Goal: Navigation & Orientation: Find specific page/section

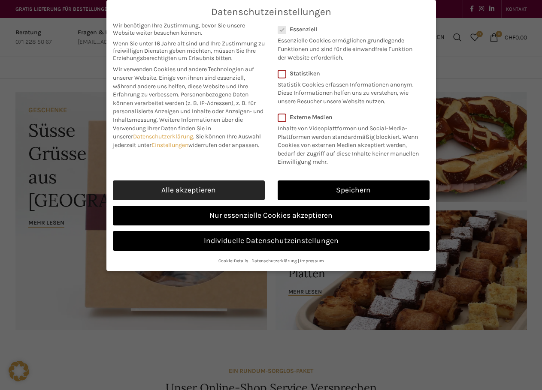
click at [201, 194] on link "Alle akzeptieren" at bounding box center [189, 191] width 152 height 20
checkbox input "true"
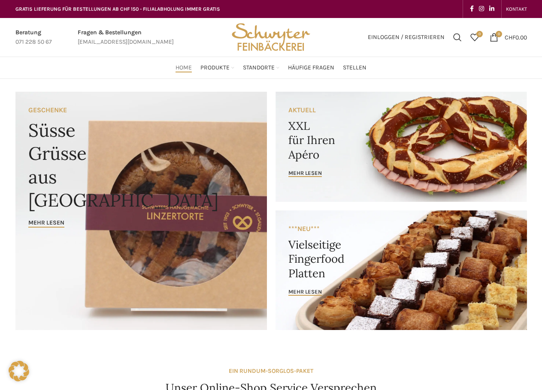
click at [267, 37] on img "Site logo" at bounding box center [271, 37] width 84 height 39
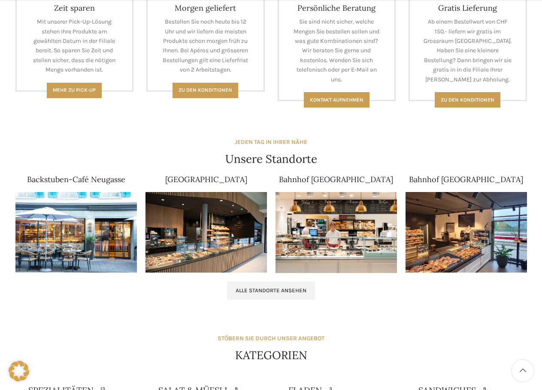
scroll to position [429, 0]
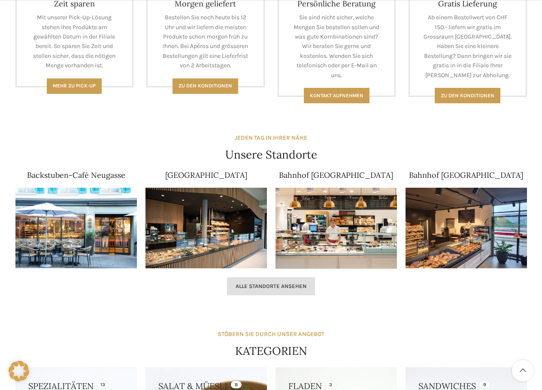
click at [283, 287] on span "Alle Standorte ansehen" at bounding box center [270, 286] width 71 height 7
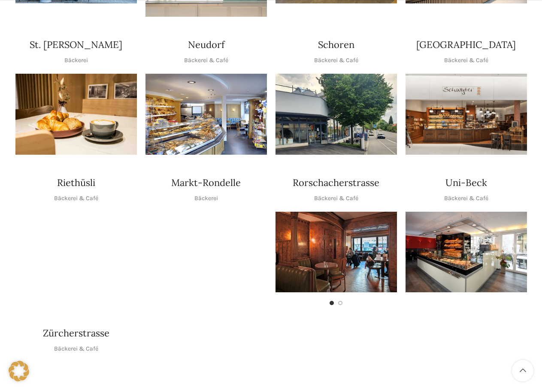
scroll to position [343, 0]
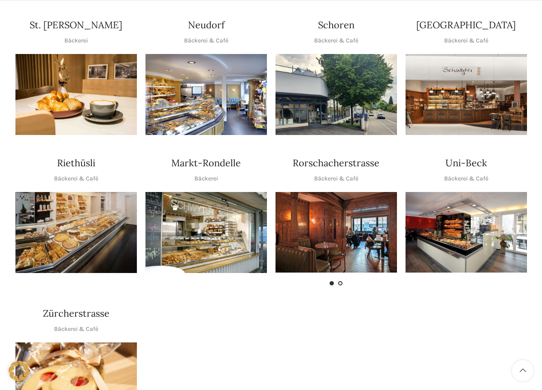
click at [341, 281] on span "Go to slide 2" at bounding box center [340, 283] width 4 height 4
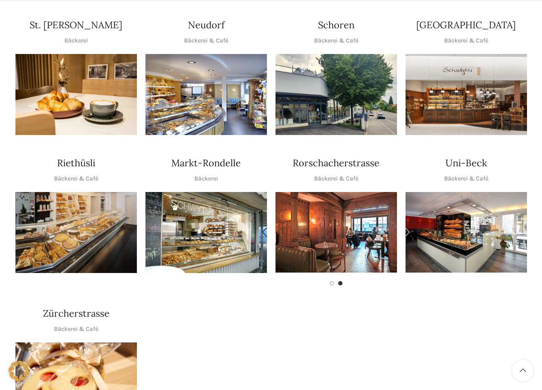
click at [327, 281] on div at bounding box center [335, 283] width 121 height 4
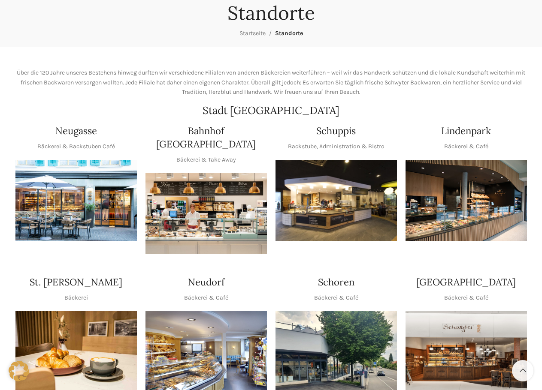
scroll to position [0, 0]
